Goal: Find specific page/section: Find specific page/section

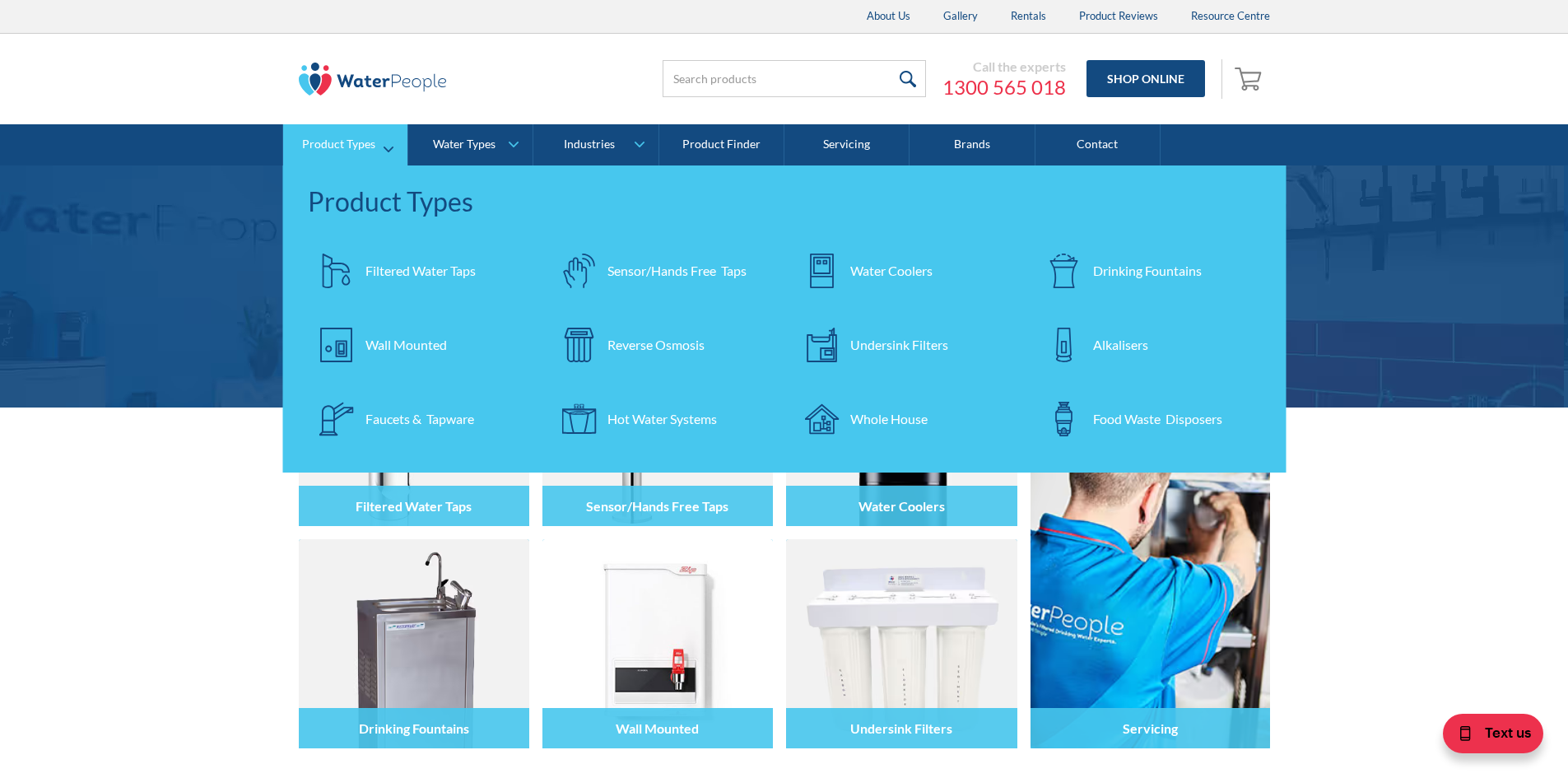
click at [1111, 262] on div "Drinking Fountains" at bounding box center [1148, 270] width 109 height 20
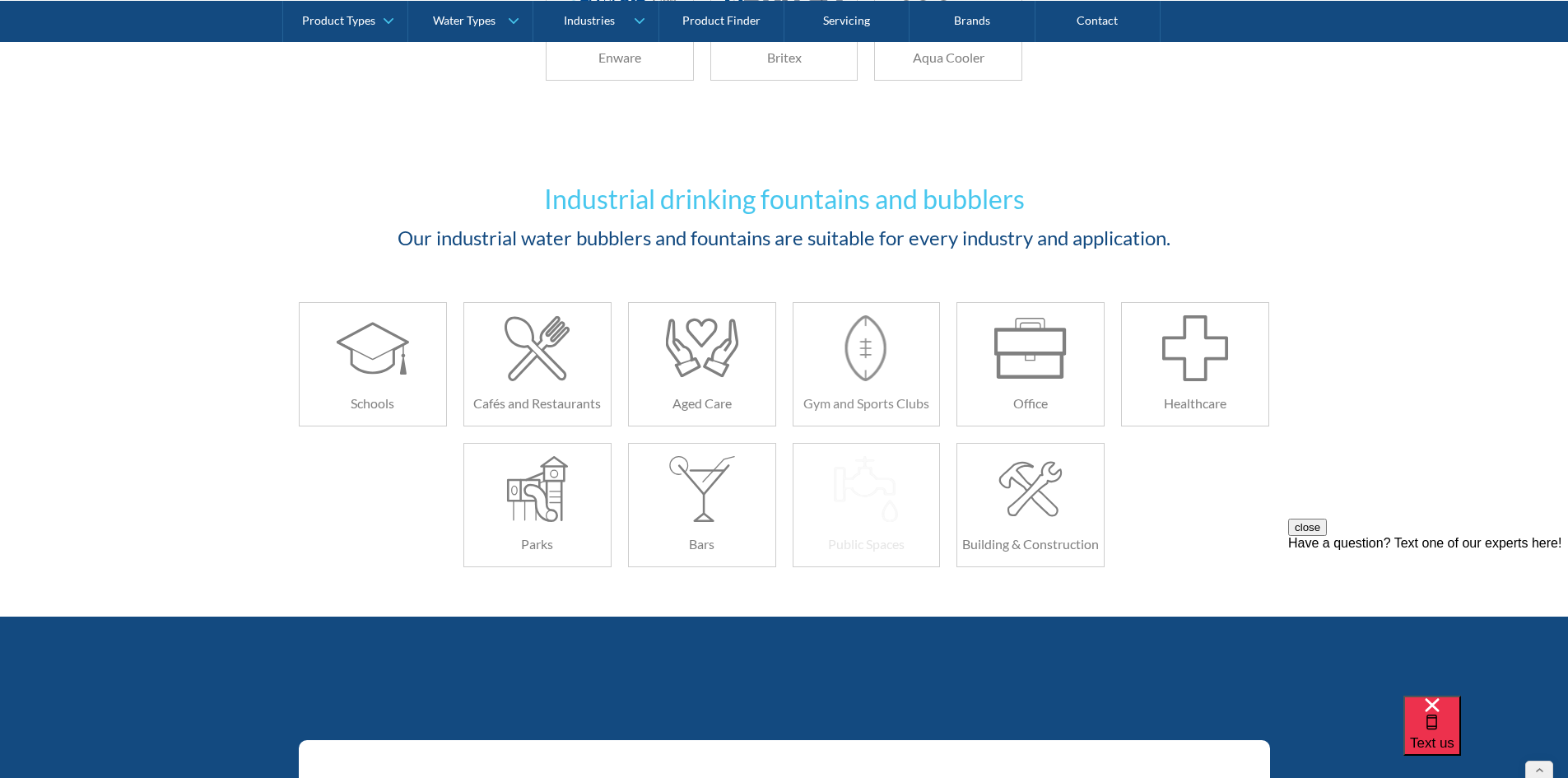
scroll to position [2304, 0]
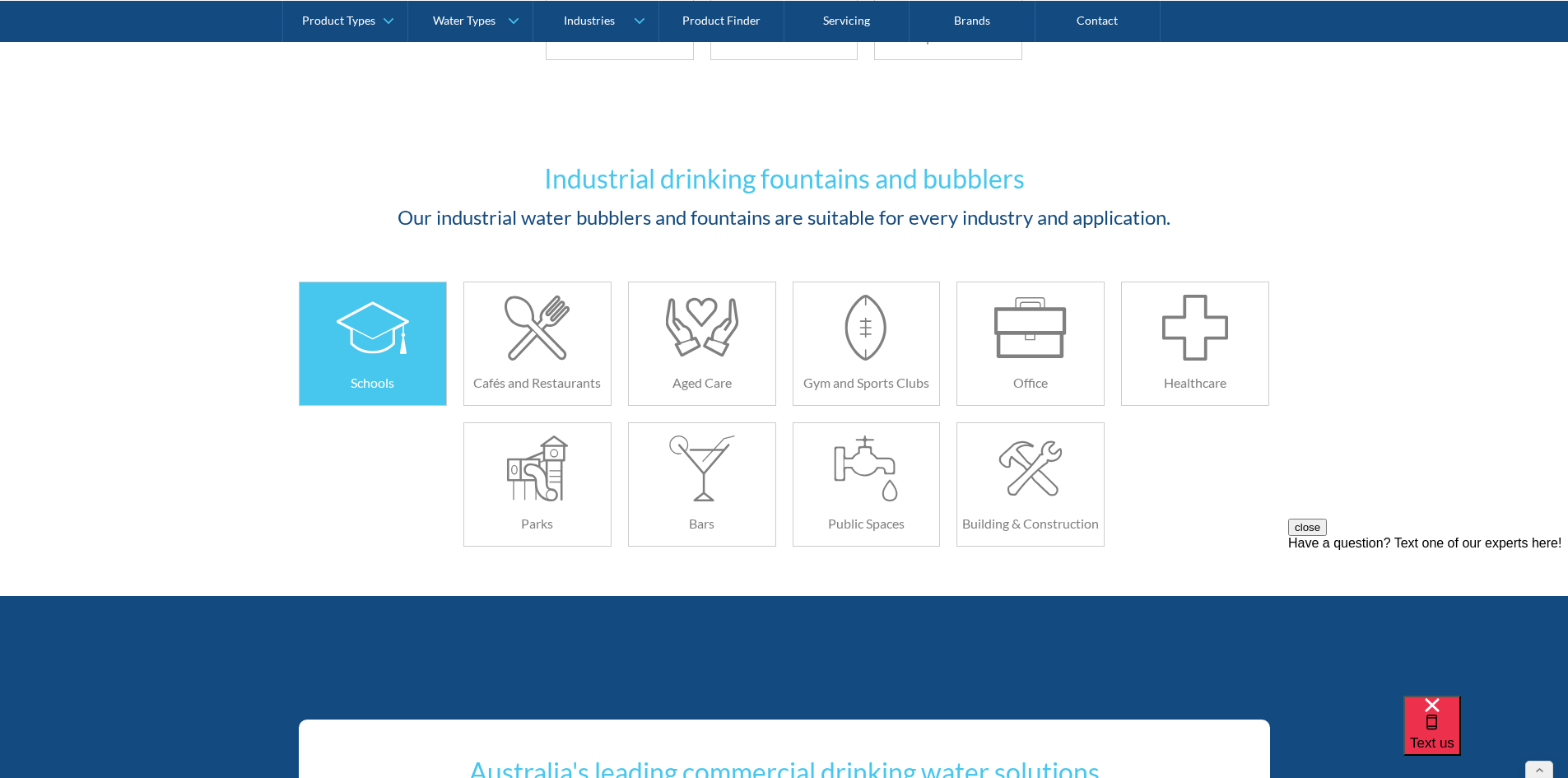
click at [409, 358] on img at bounding box center [372, 328] width 73 height 66
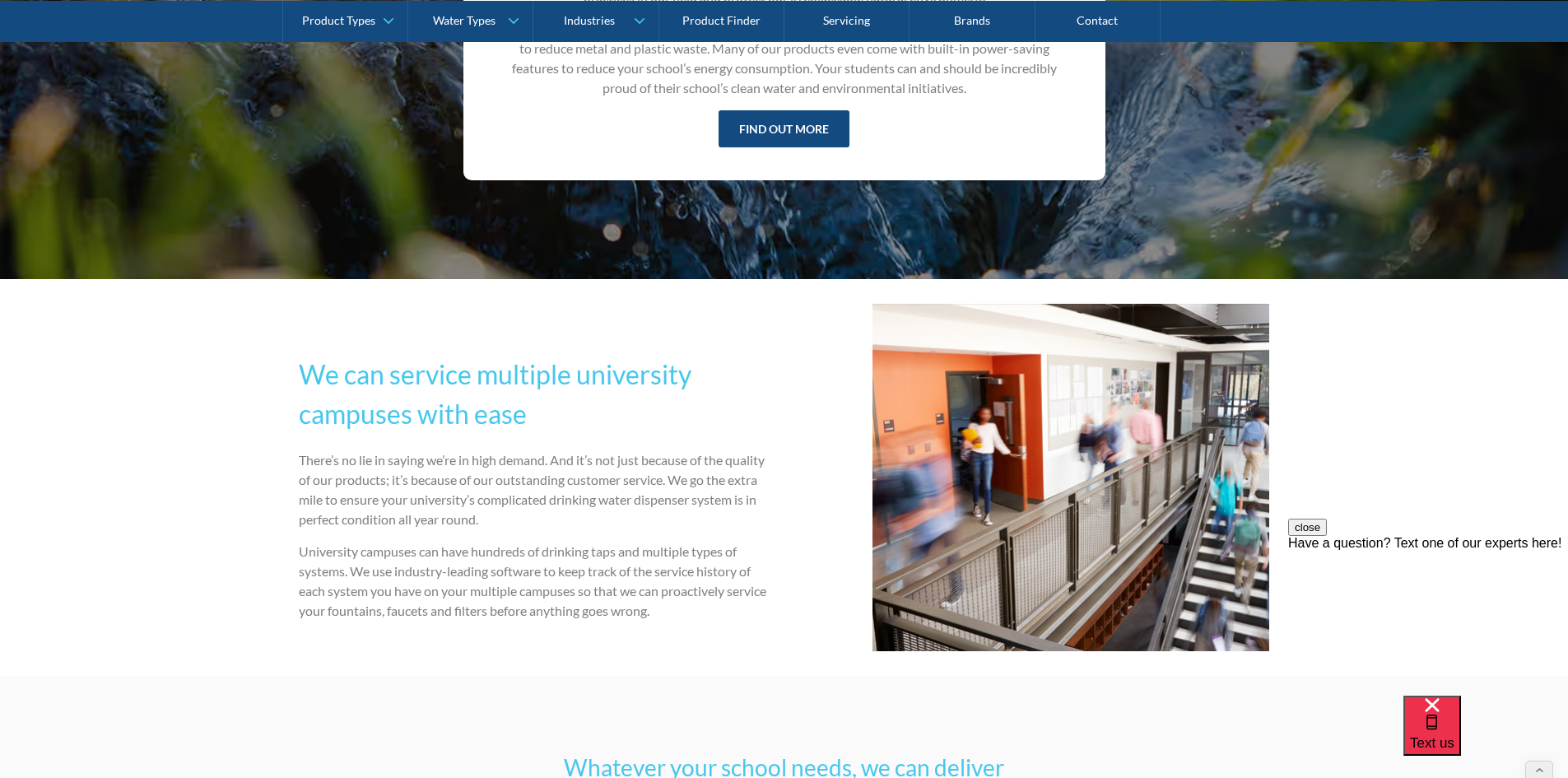
scroll to position [3210, 0]
